Goal: Find specific page/section: Find specific page/section

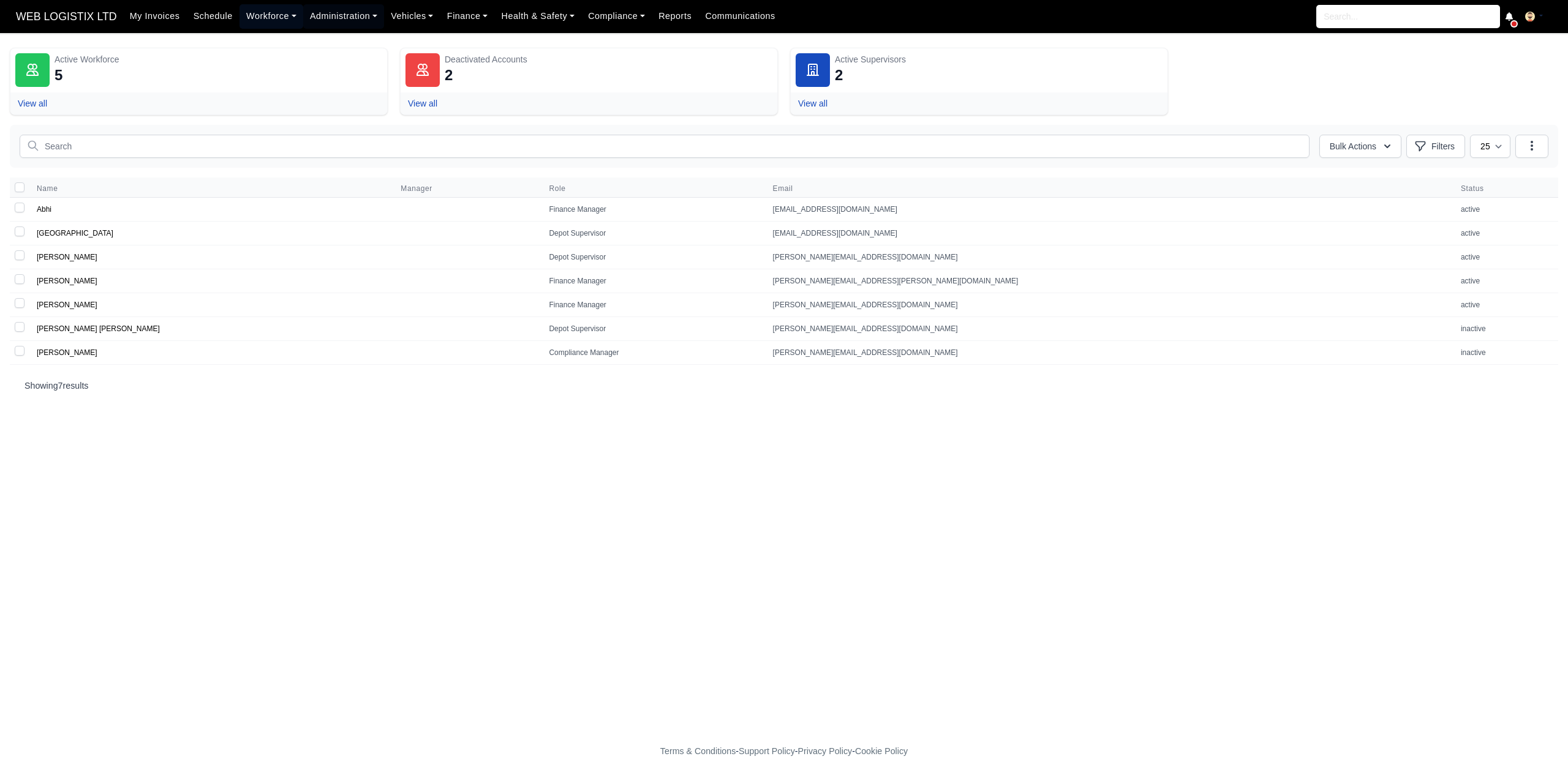
click at [267, 20] on link "Workforce" at bounding box center [272, 16] width 64 height 24
click at [283, 144] on link "Daily Timesheet" at bounding box center [294, 146] width 99 height 26
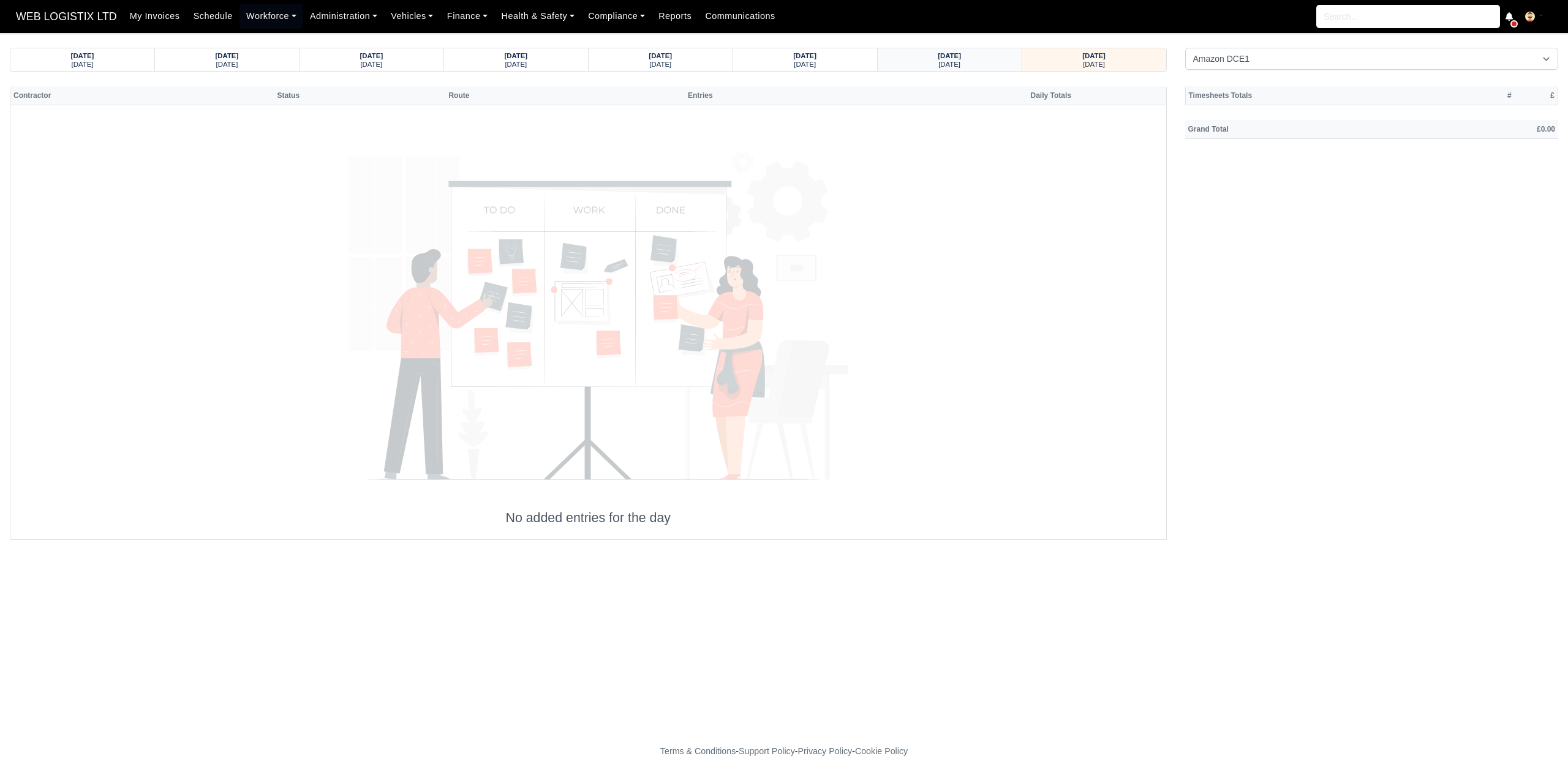
click at [977, 54] on div "[DATE]" at bounding box center [950, 55] width 121 height 9
click at [1264, 65] on select "Amazon DCE1 DWN2 - Knowsley (DWN2) - Amazon Logistics (L34 7XL) DXM2 - Trafford…" at bounding box center [1372, 59] width 374 height 22
click at [1185, 48] on select "Amazon DCE1 DWN2 - Knowsley (DWN2) - Amazon Logistics (L34 7XL) DXM2 - Trafford…" at bounding box center [1372, 59] width 374 height 22
select select "1"
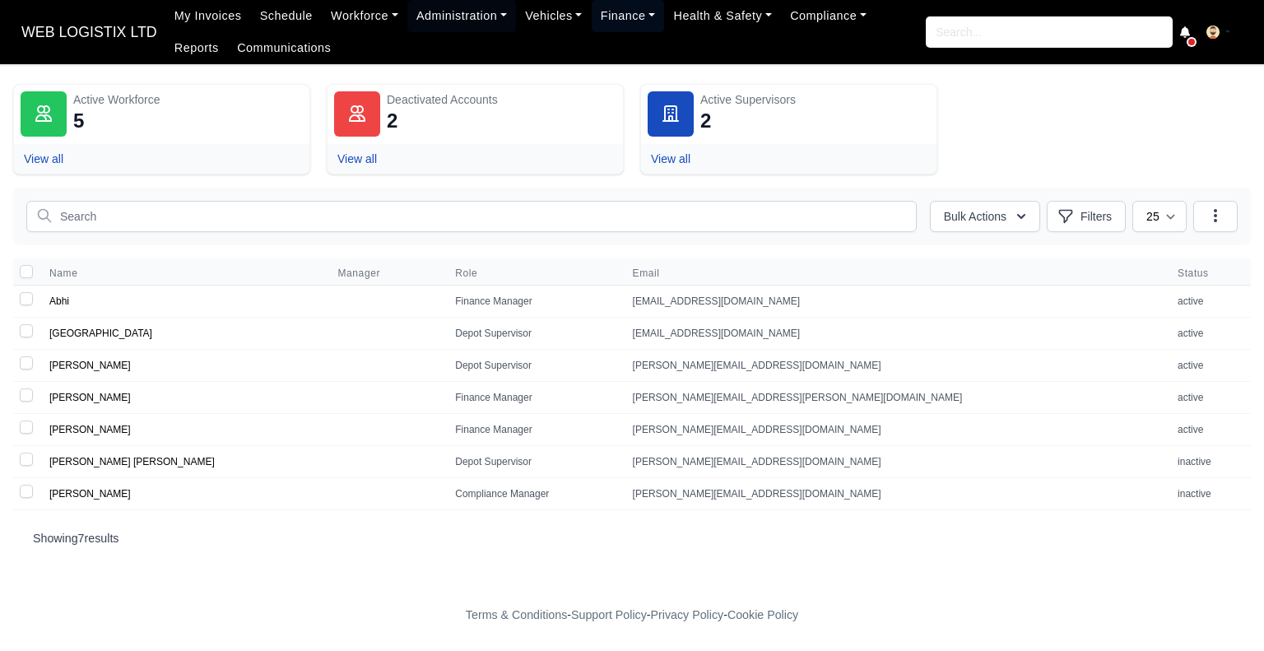
drag, startPoint x: 606, startPoint y: 13, endPoint x: 594, endPoint y: 17, distance: 12.2
click at [594, 17] on link "Finance" at bounding box center [628, 16] width 73 height 32
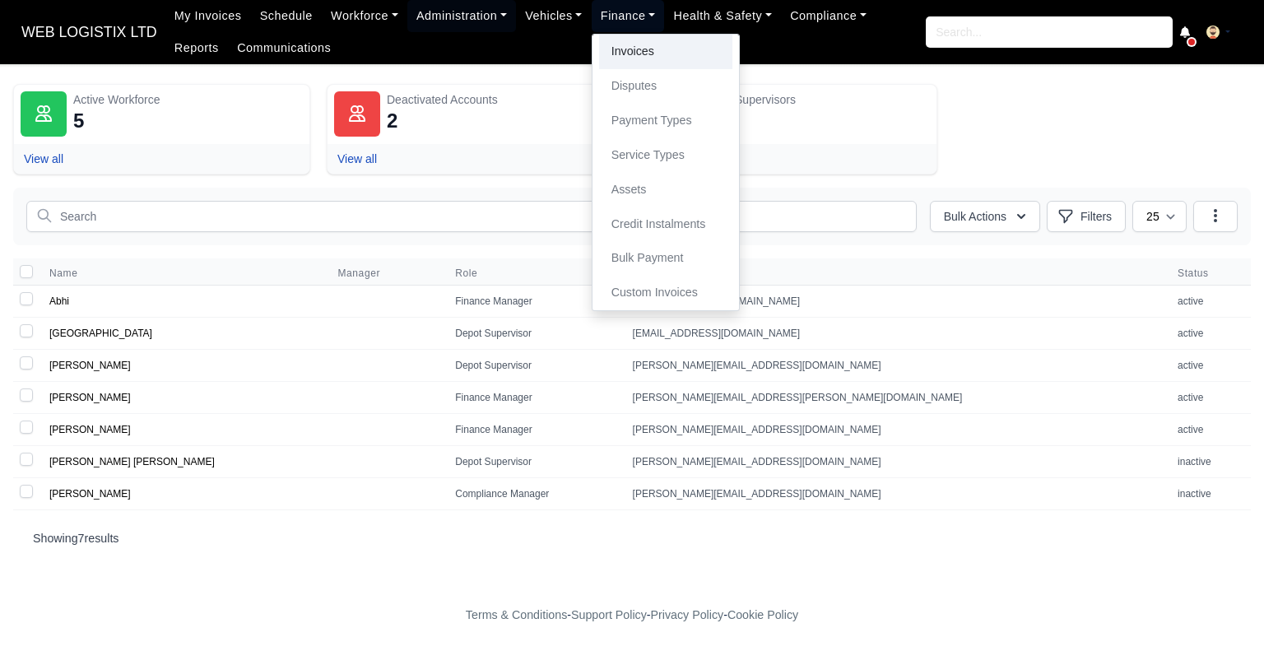
click at [612, 52] on link "Invoices" at bounding box center [665, 52] width 133 height 35
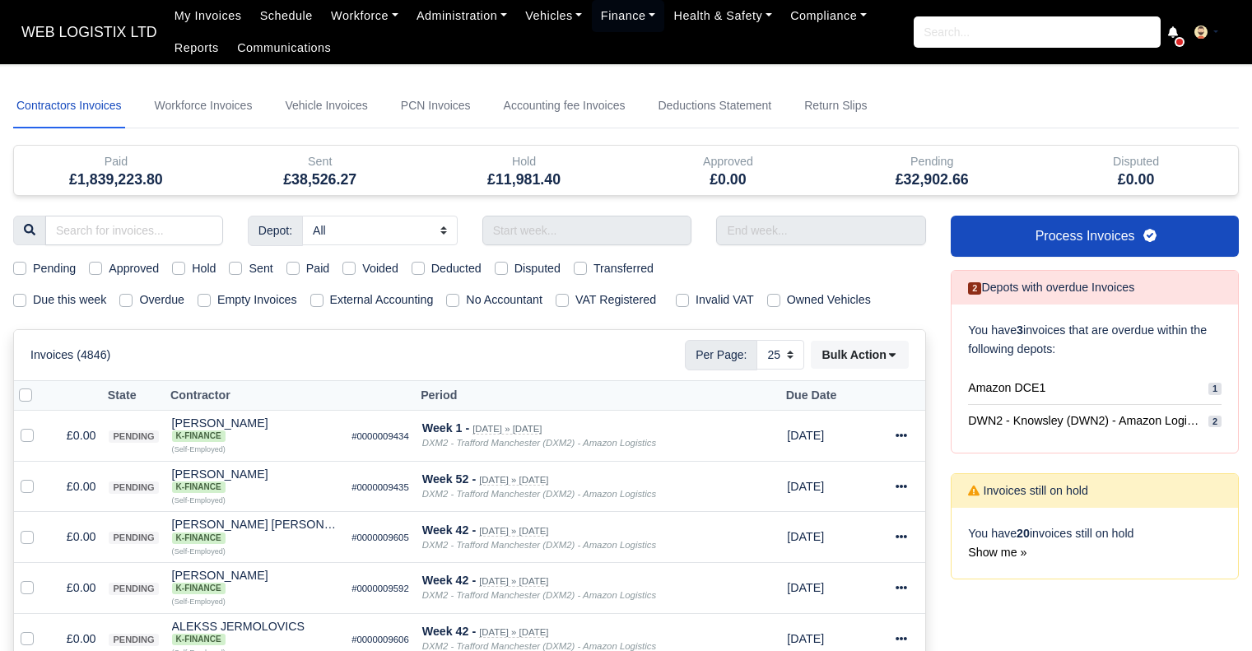
select select "25"
click at [565, 233] on input "text" at bounding box center [587, 231] width 210 height 30
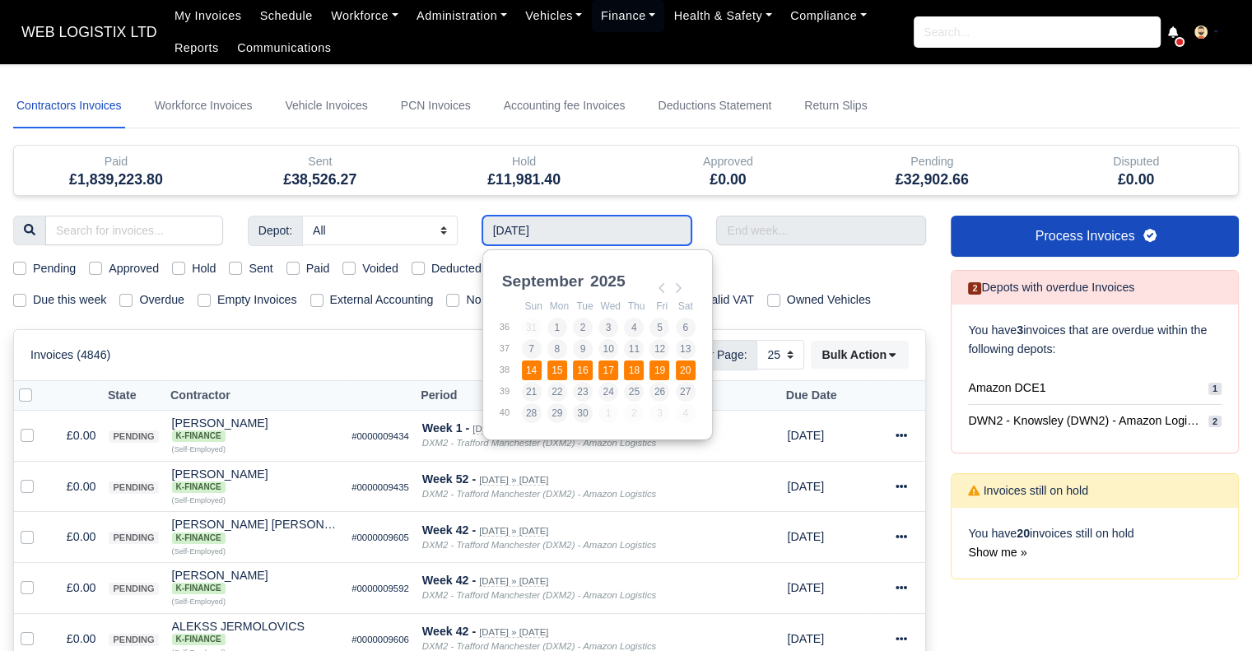
type input "14/09/2025 - 20/09/2025"
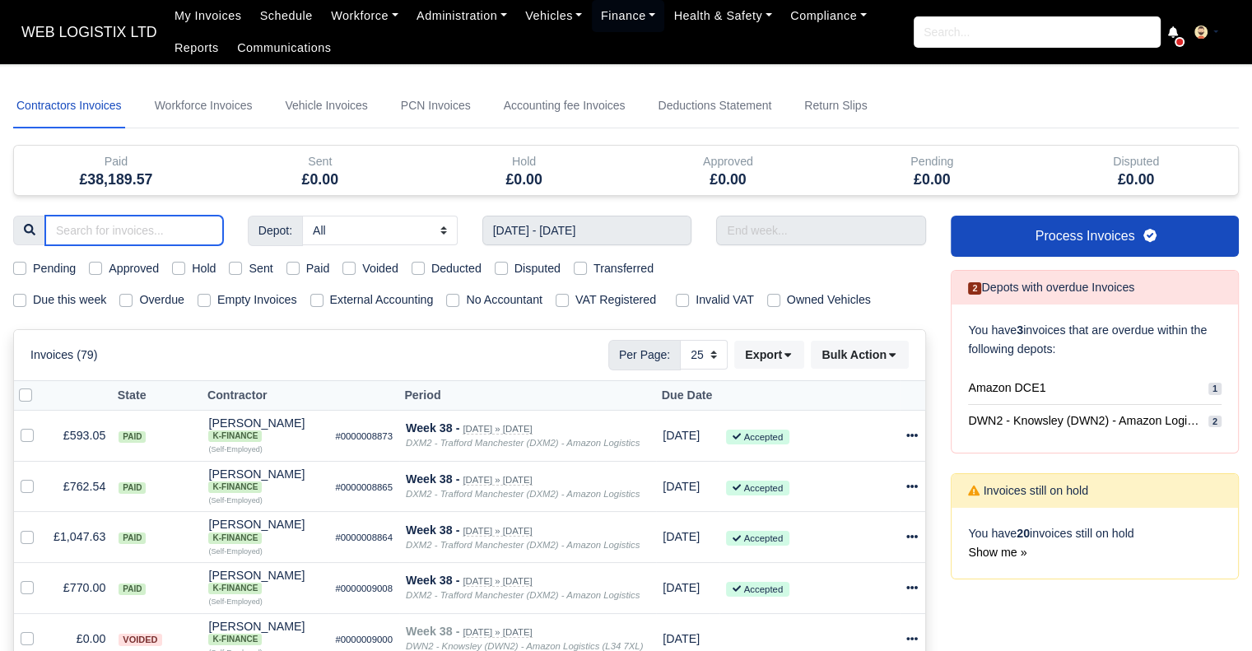
click at [183, 226] on input "search" at bounding box center [134, 231] width 178 height 30
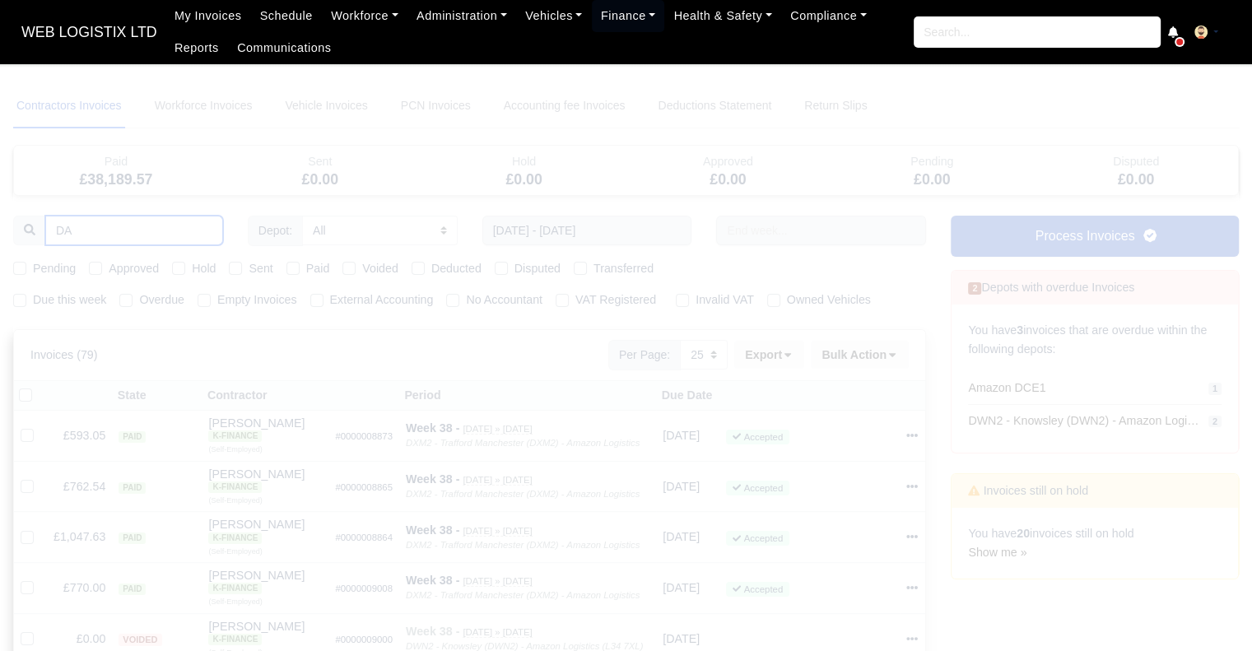
type input "DAI"
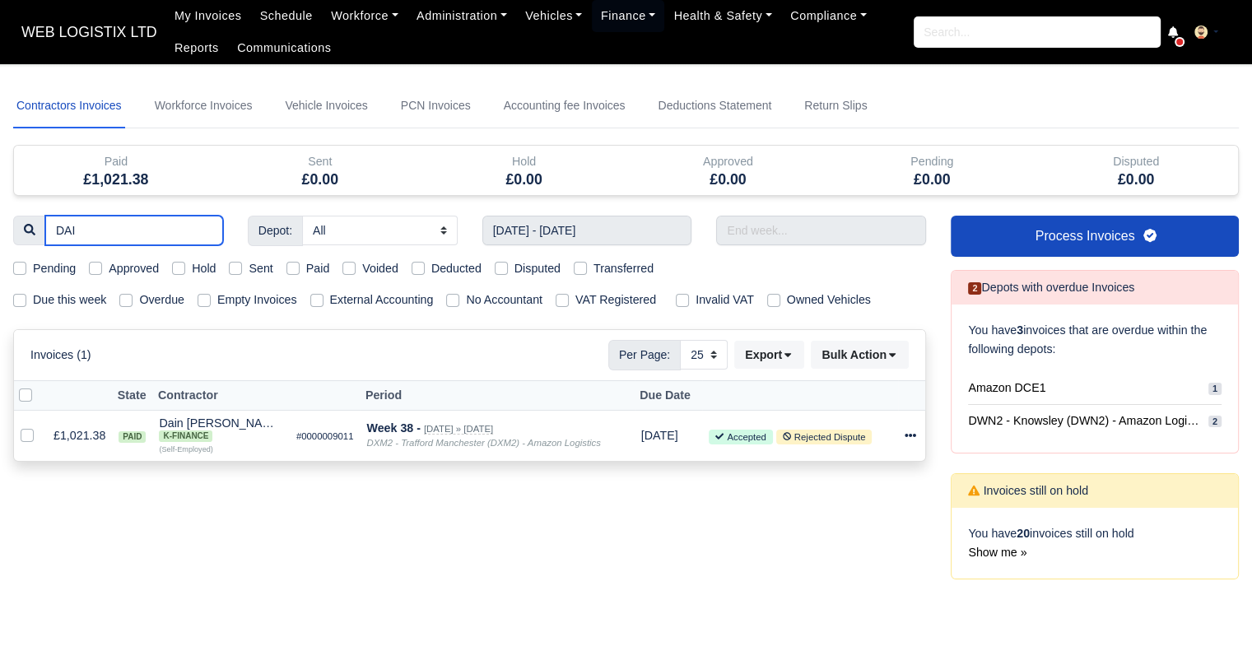
type input "DAIN"
click at [911, 435] on icon at bounding box center [910, 435] width 12 height 3
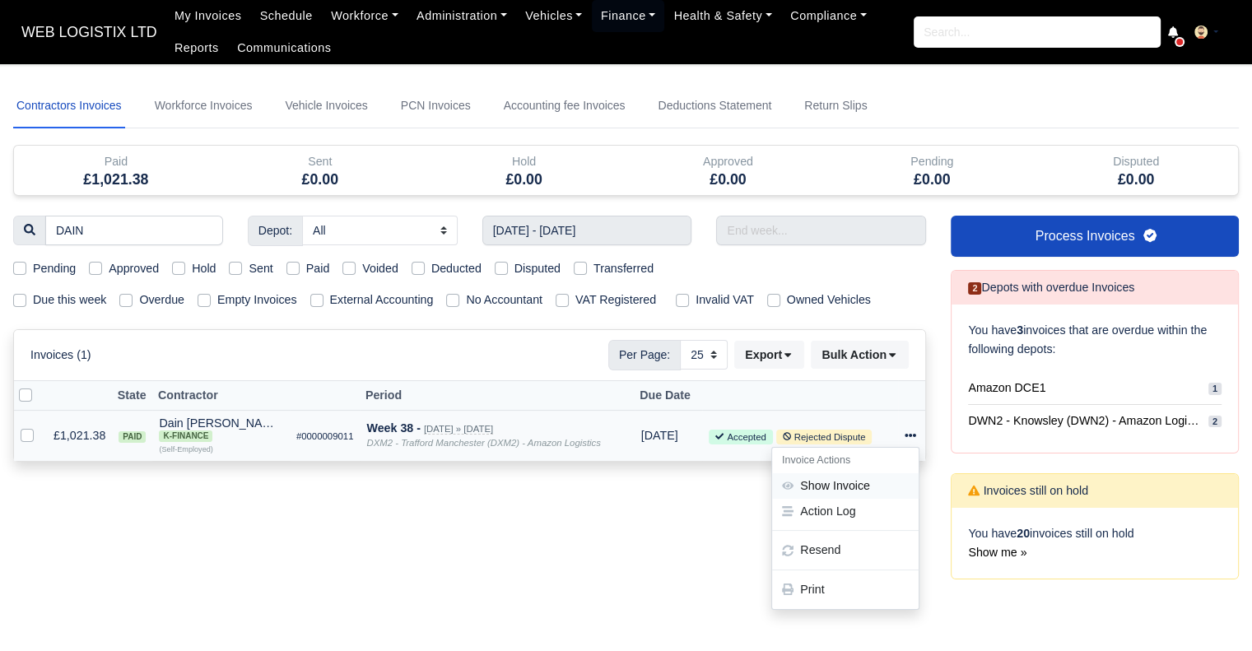
click at [882, 484] on link "Show Invoice" at bounding box center [845, 486] width 146 height 26
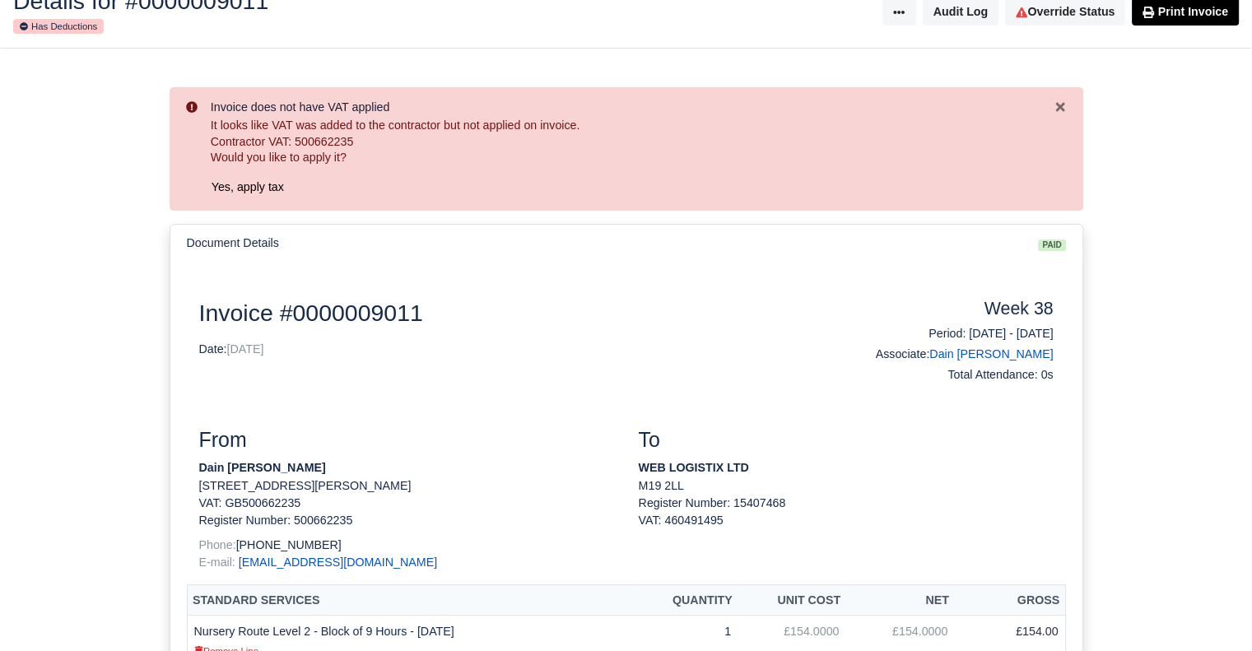
scroll to position [109, 0]
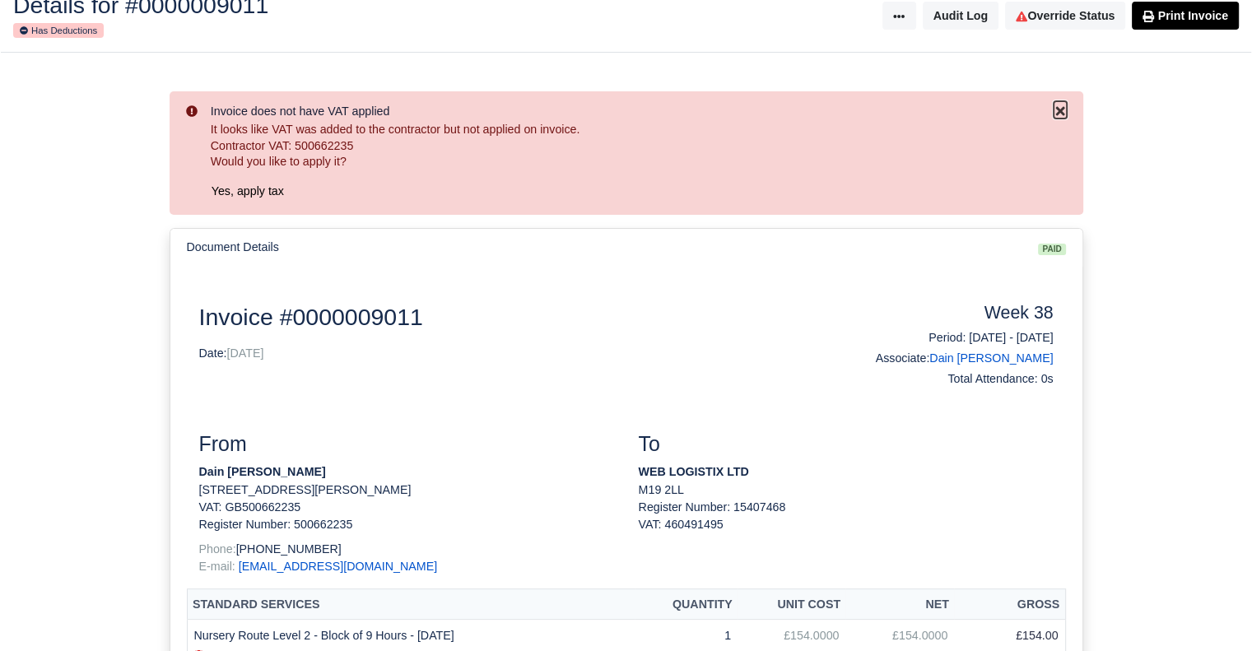
click at [1058, 111] on icon "Close" at bounding box center [1059, 110] width 9 height 9
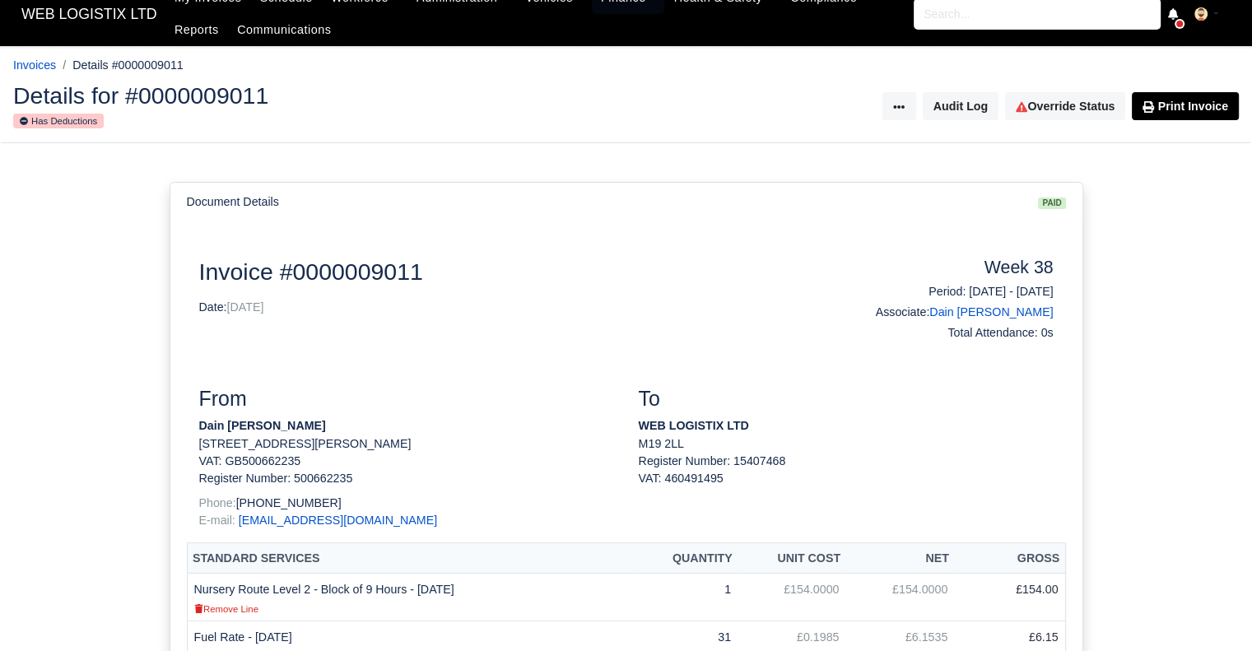
scroll to position [16, 0]
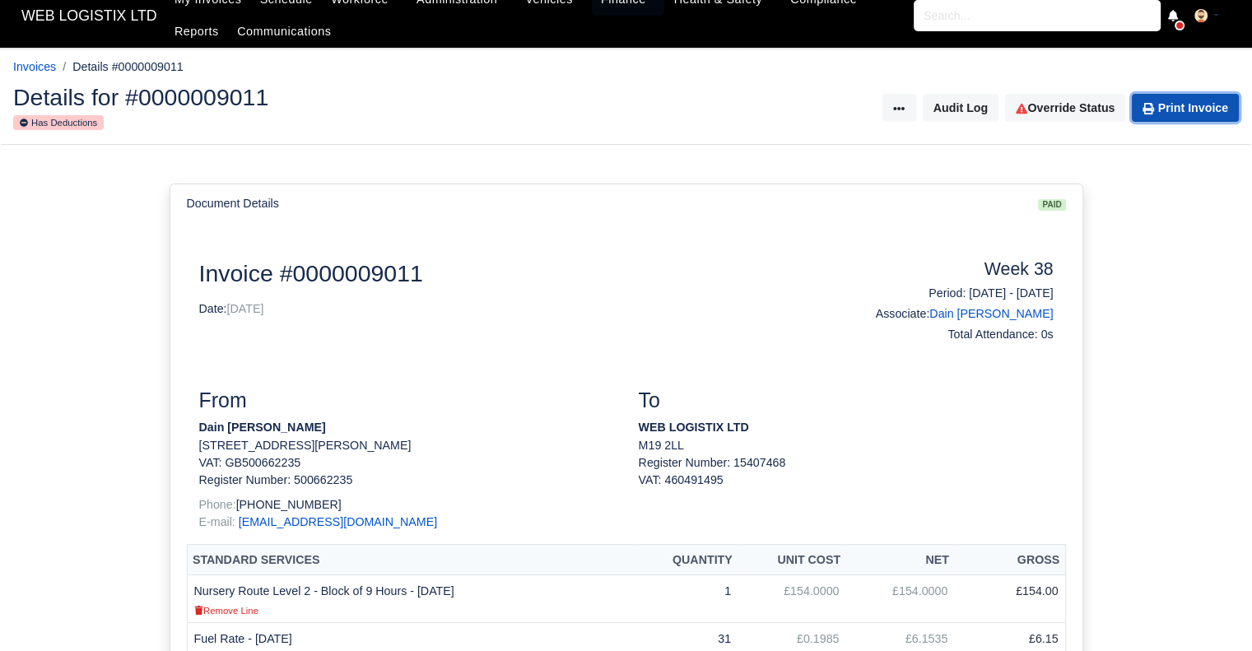
click at [1195, 101] on link "Print Invoice" at bounding box center [1185, 108] width 107 height 28
click at [592, 6] on link "Finance" at bounding box center [628, 0] width 73 height 32
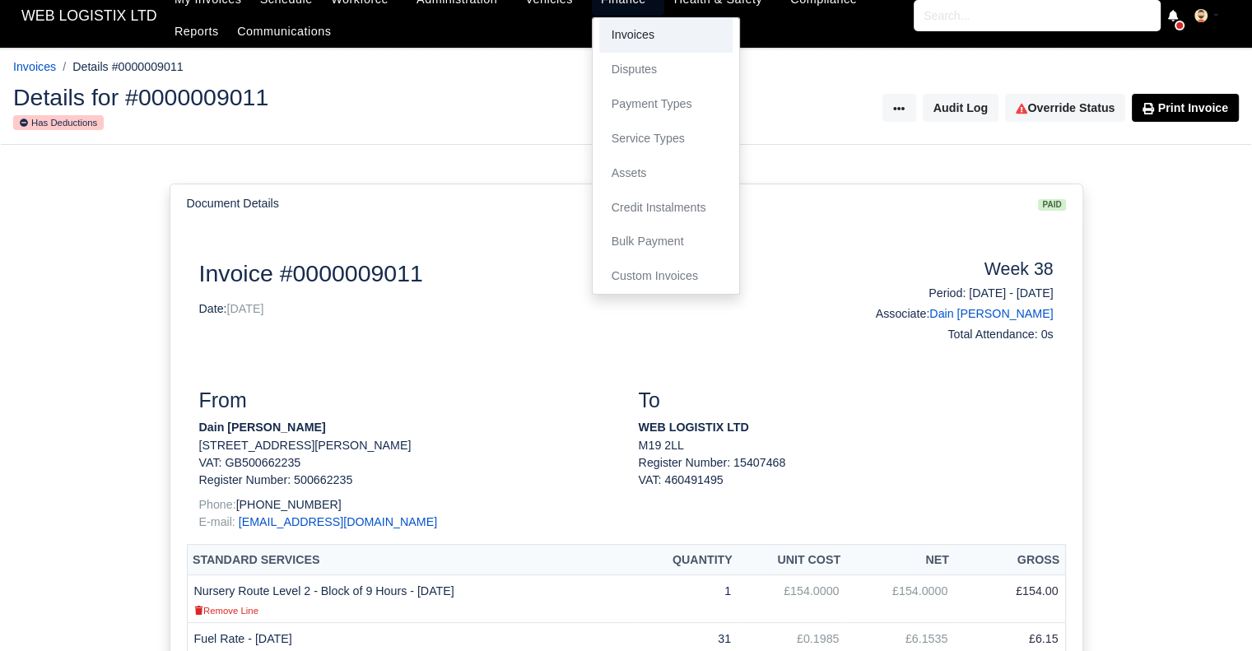
click at [599, 27] on link "Invoices" at bounding box center [665, 35] width 133 height 35
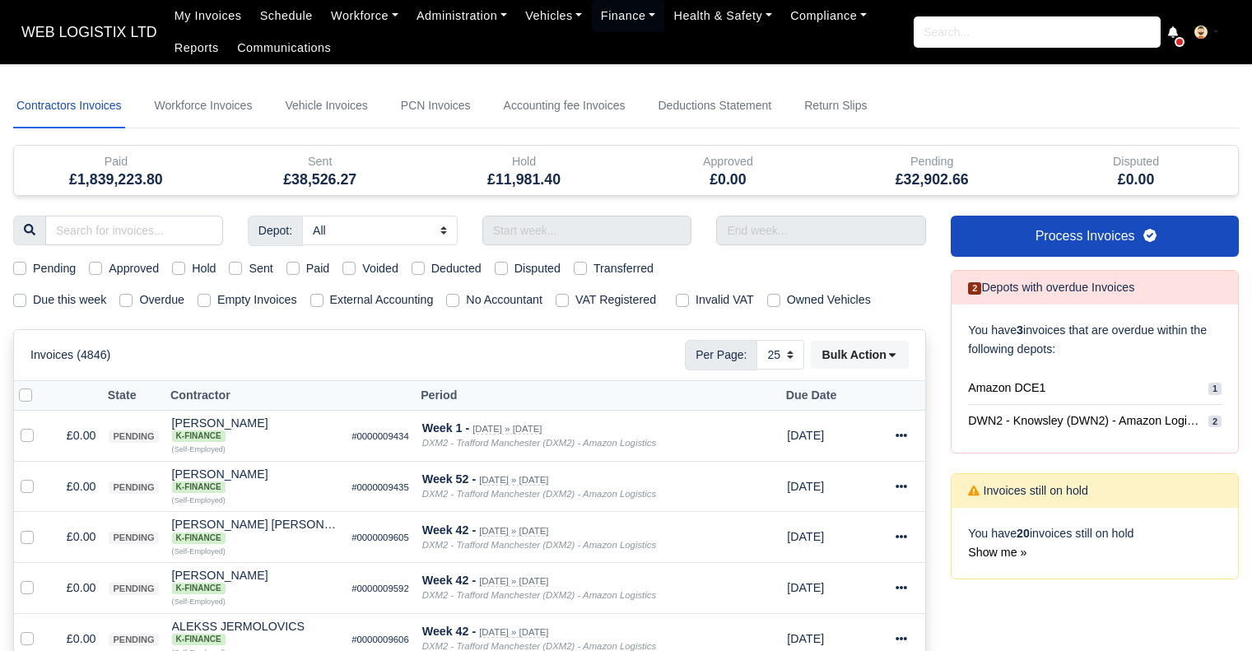
select select "25"
click at [521, 230] on input "text" at bounding box center [587, 231] width 210 height 30
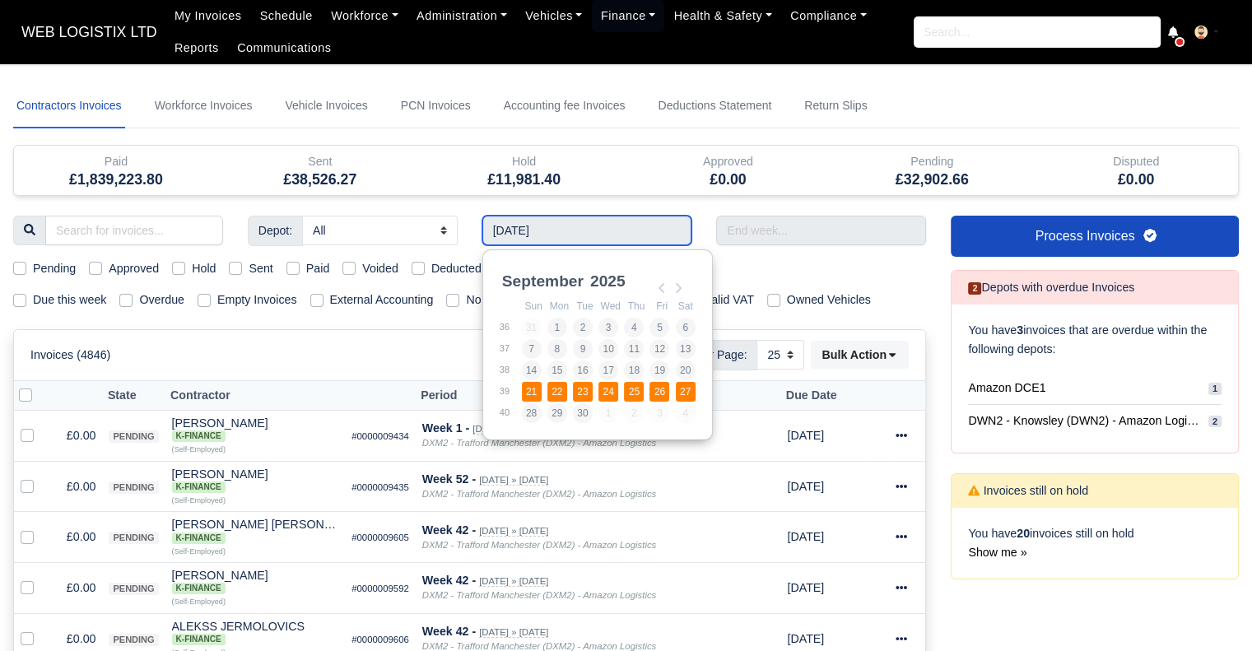
type input "[DATE] - [DATE]"
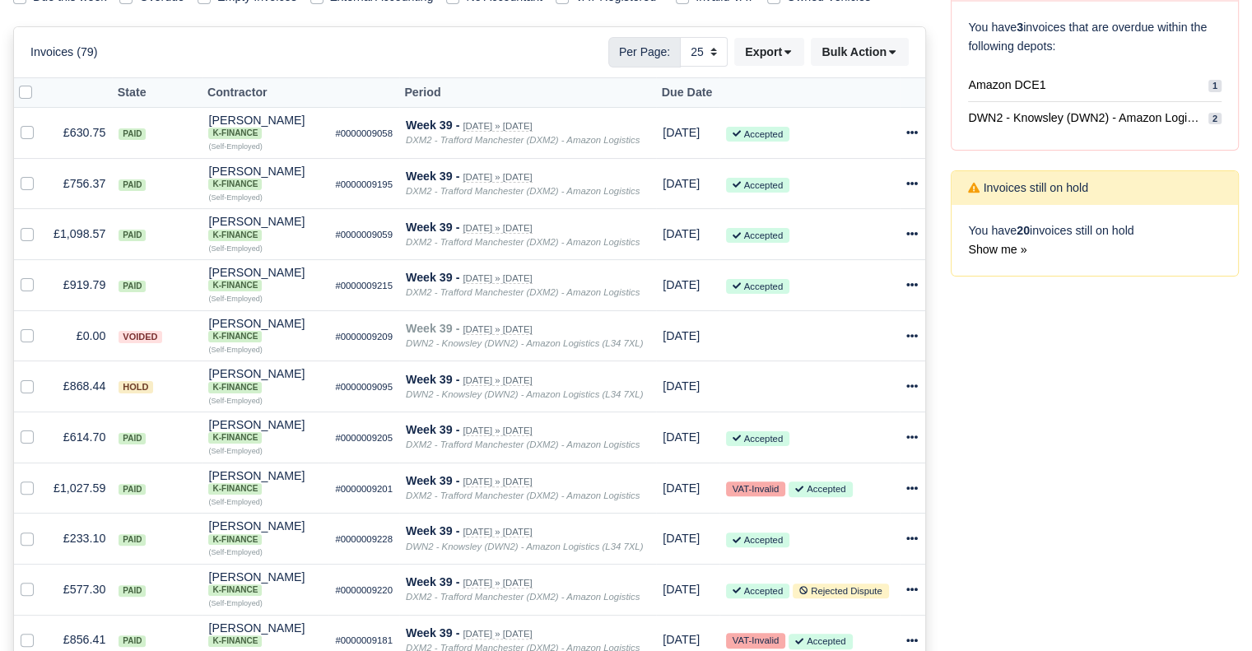
scroll to position [333, 0]
